Goal: Transaction & Acquisition: Book appointment/travel/reservation

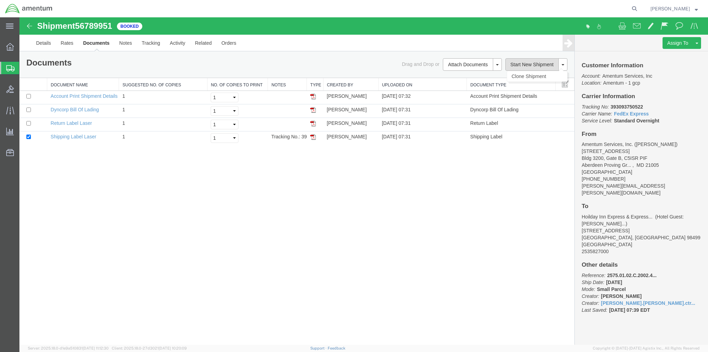
click at [529, 65] on button "Start New Shipment" at bounding box center [532, 64] width 54 height 12
click at [0, 0] on span "Create Shipment" at bounding box center [0, 0] width 0 height 0
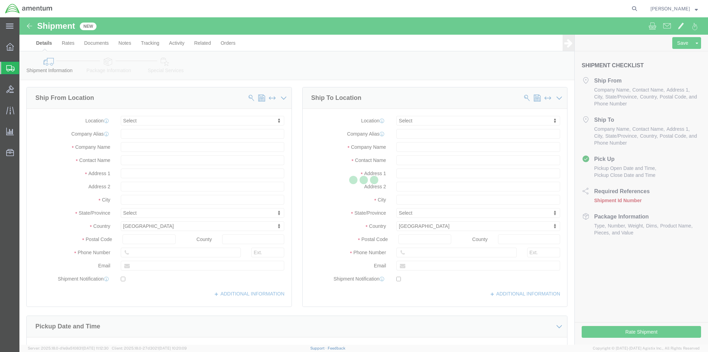
select select
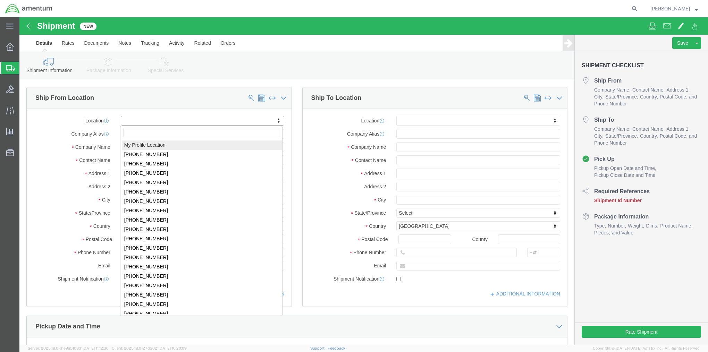
select select "MYPROFILE"
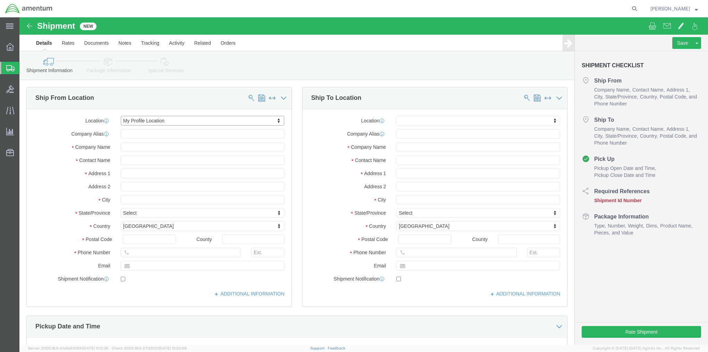
select select "MD"
click link "ADDITIONAL INFORMATION"
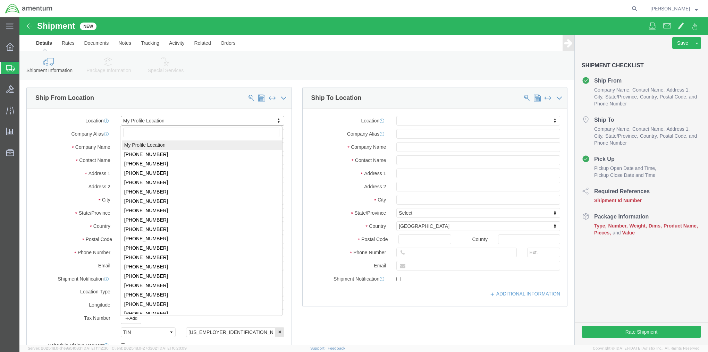
click input "text"
select select "52742"
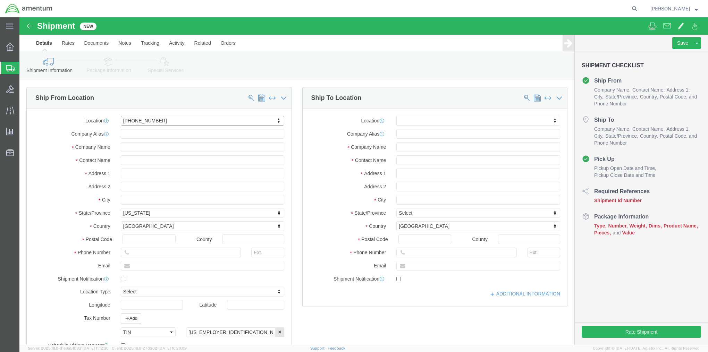
select select "DC"
drag, startPoint x: 158, startPoint y: 130, endPoint x: 101, endPoint y: 128, distance: 56.9
click input "text"
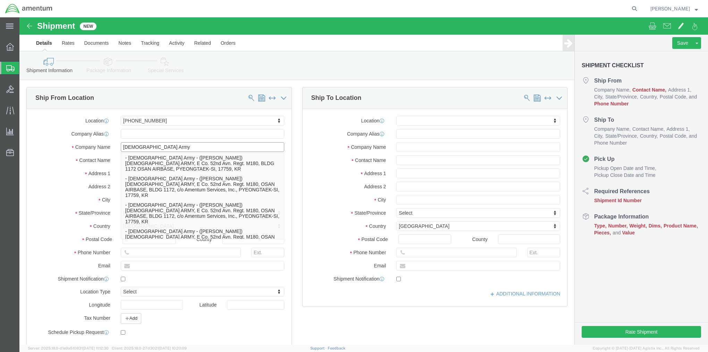
type input "[DEMOGRAPHIC_DATA] Army"
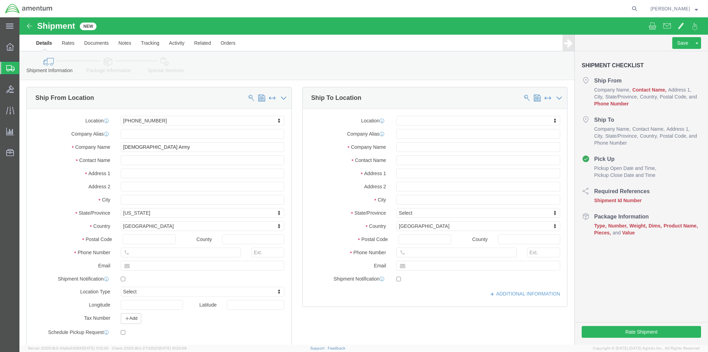
click div "Location [PHONE_NUMBER] My Profile Location [PHONE_NUMBER] [PHONE_NUMBER] [PHON…"
click input "text"
click input "[PERSON_NAME]"
type input "[PERSON_NAME] AKA [PERSON_NAME]"
drag, startPoint x: 154, startPoint y: 159, endPoint x: 100, endPoint y: 155, distance: 54.2
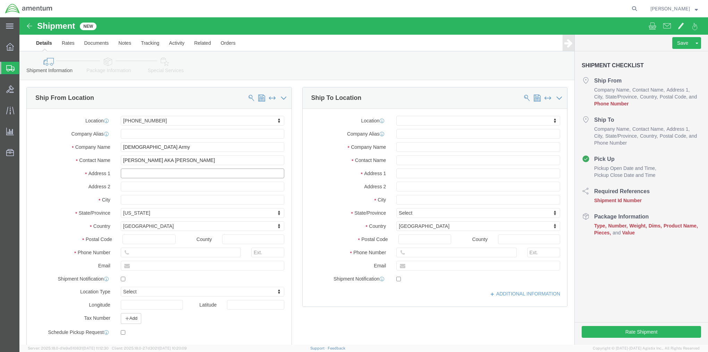
click input "text"
type input "[STREET_ADDRESS]"
select select
type input "[STREET_ADDRESS]"
type input "Fort [PERSON_NAME]"
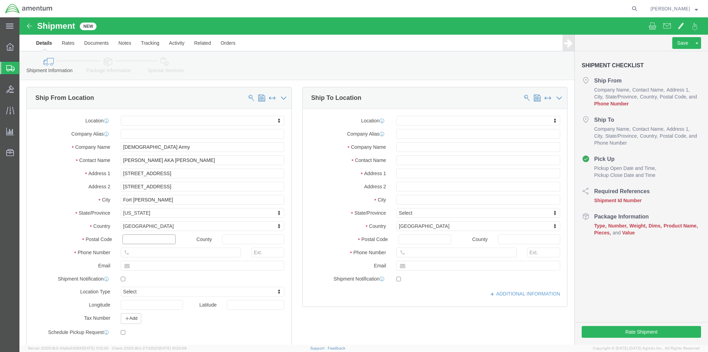
drag, startPoint x: 112, startPoint y: 222, endPoint x: 130, endPoint y: 222, distance: 17.4
click input "text"
type input "20319"
click input "text"
click input "[DEMOGRAPHIC_DATA] Army"
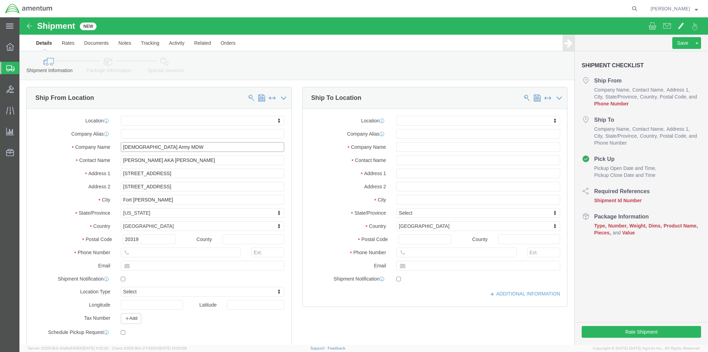
type input "[DEMOGRAPHIC_DATA] Army MDW"
click input "text"
type input "2029020069"
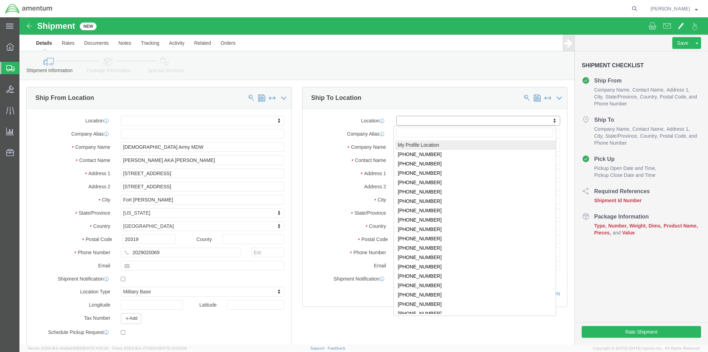
select select "MYPROFILE"
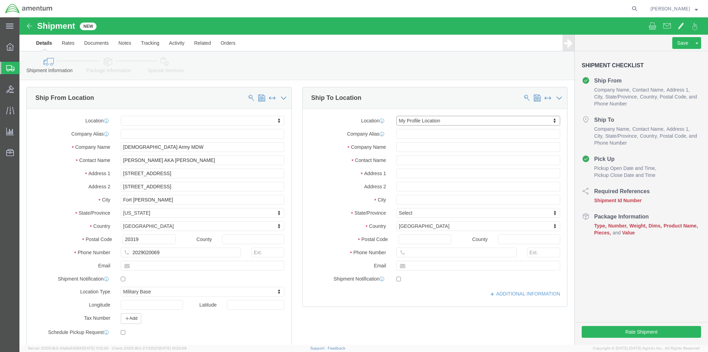
select select "MD"
drag, startPoint x: 407, startPoint y: 142, endPoint x: 376, endPoint y: 145, distance: 31.0
click input "text"
type input "[PERSON_NAME] / [PERSON_NAME] / NORTHCOMERV"
click link "ADDITIONAL INFORMATION"
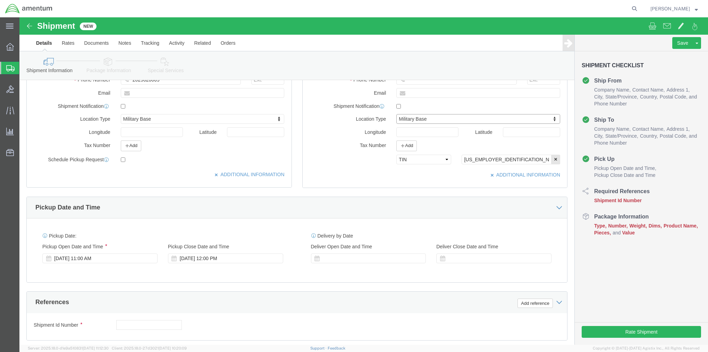
scroll to position [208, 0]
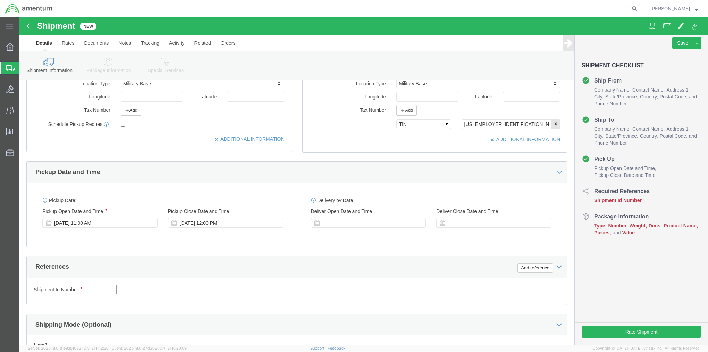
click input "text"
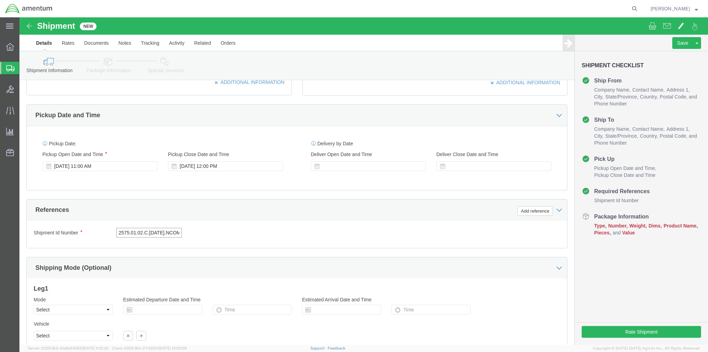
scroll to position [322, 0]
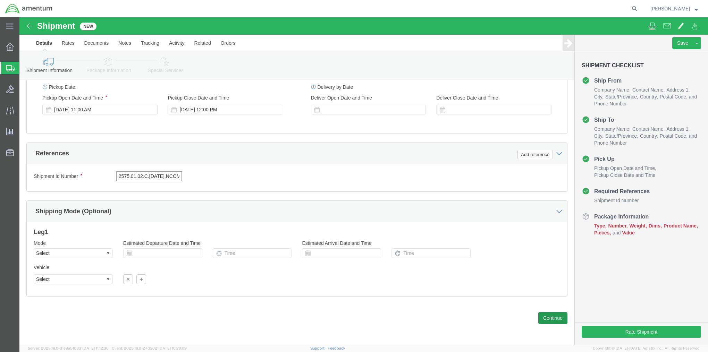
type input "2575.01.02.C.[DATE].NCOM"
click button "Continue"
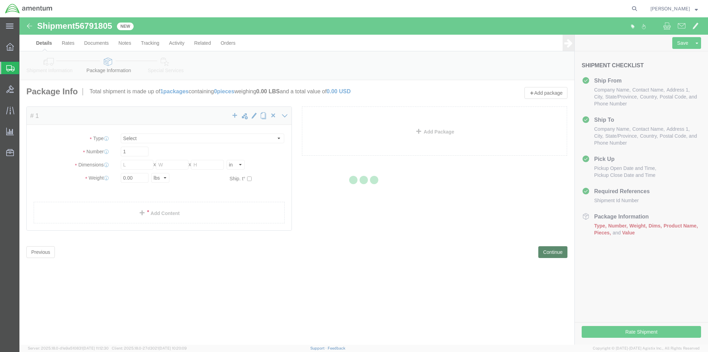
select select "CBOX"
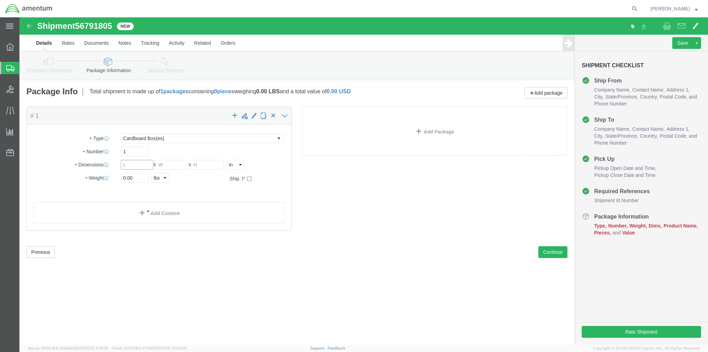
click input "text"
type input "15"
type input "10"
type input "9"
type input "10"
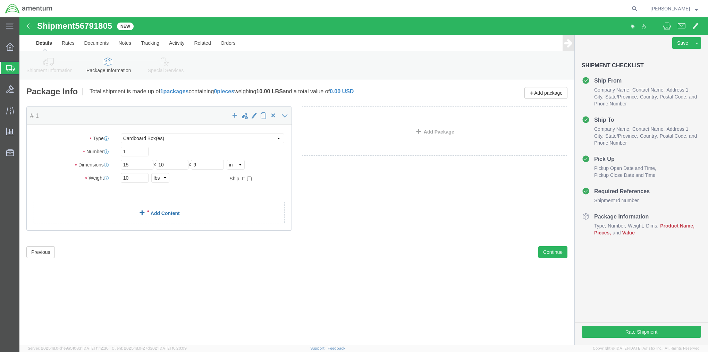
click link "Add Content"
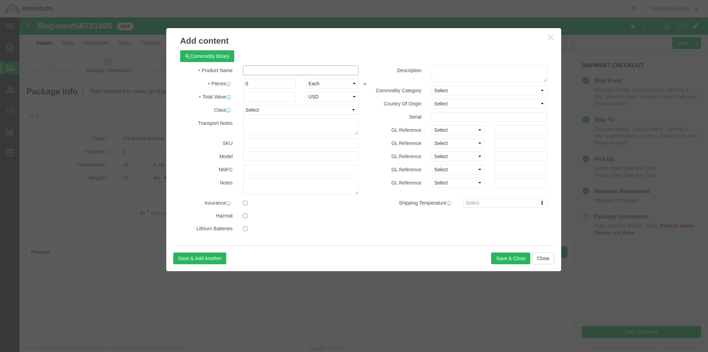
click input "text"
type input "HF Radio"
type input "1"
type input "10000"
click button "Save & Close"
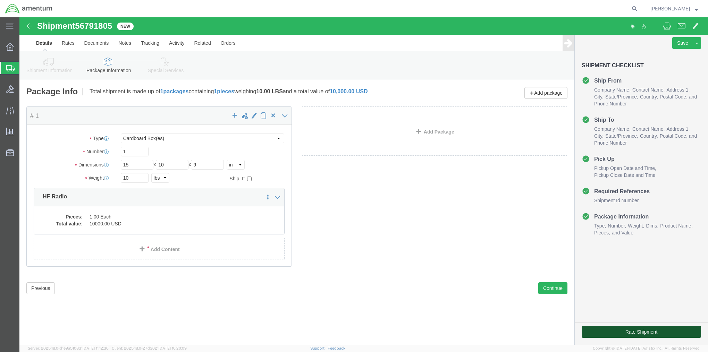
click button "Rate Shipment"
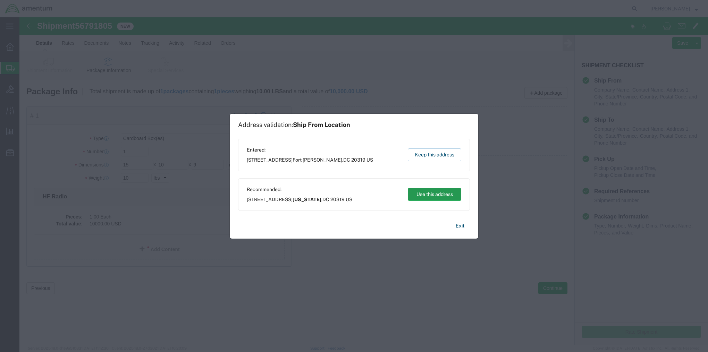
click at [427, 195] on button "Use this address" at bounding box center [434, 194] width 53 height 13
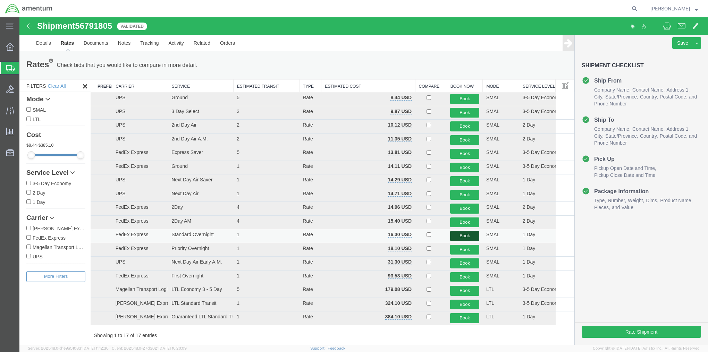
click at [454, 234] on button "Book" at bounding box center [464, 236] width 29 height 10
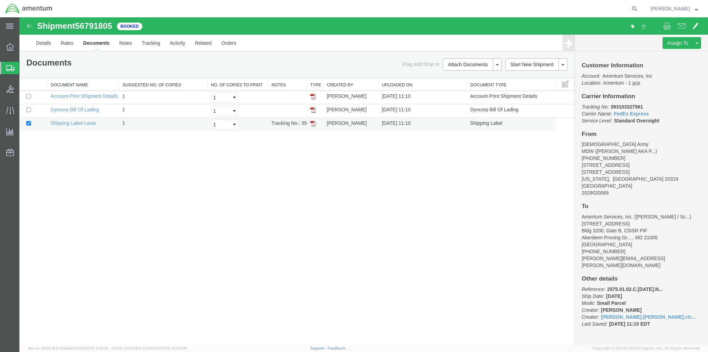
click at [313, 123] on img at bounding box center [313, 124] width 6 height 6
click at [313, 97] on img at bounding box center [313, 97] width 6 height 6
